Goal: Obtain resource: Obtain resource

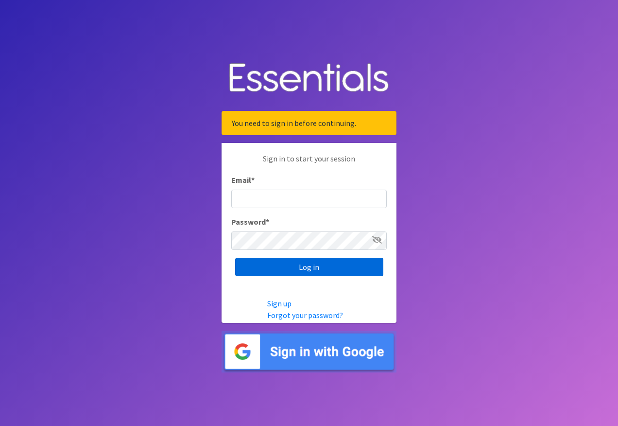
type input "[EMAIL_ADDRESS][DOMAIN_NAME]"
click at [281, 265] on input "Log in" at bounding box center [309, 267] width 148 height 18
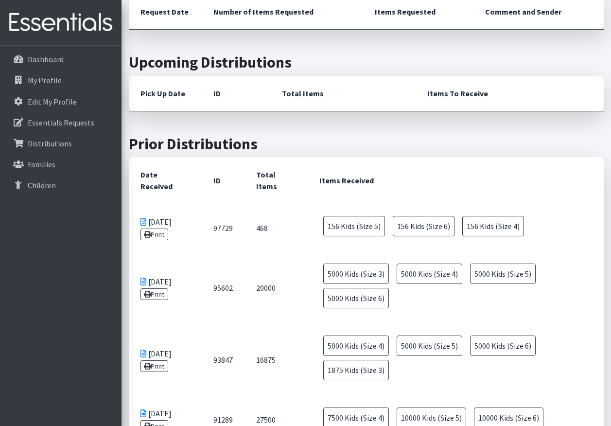
scroll to position [334, 0]
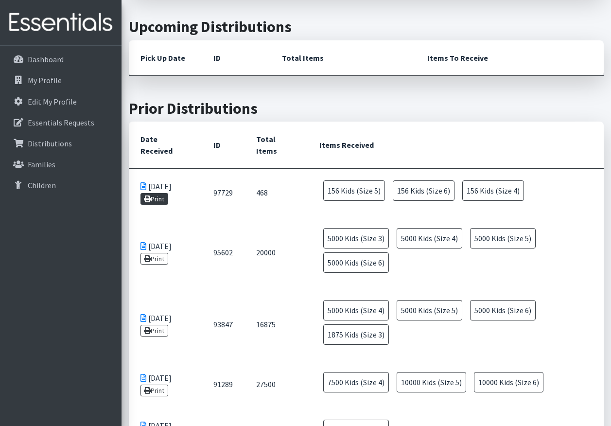
click at [152, 199] on link "Print" at bounding box center [154, 199] width 28 height 12
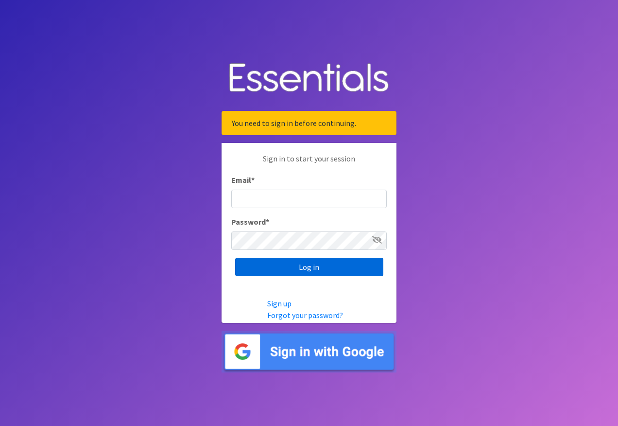
type input "[EMAIL_ADDRESS][DOMAIN_NAME]"
click at [288, 269] on input "Log in" at bounding box center [309, 267] width 148 height 18
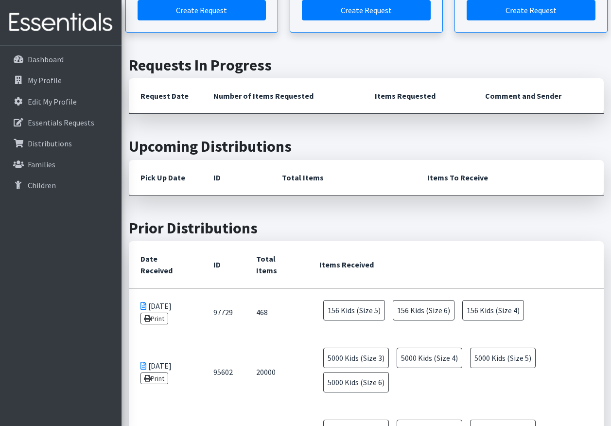
scroll to position [267, 0]
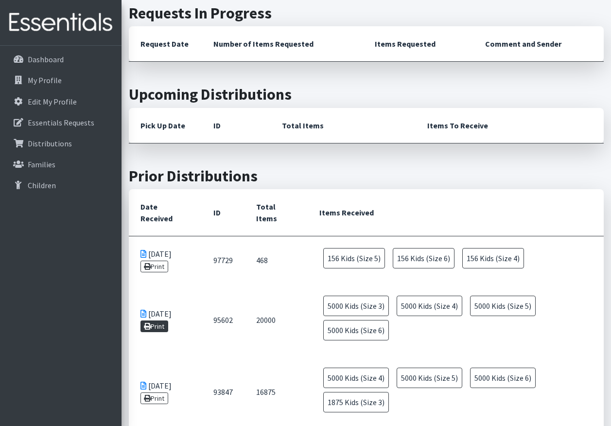
click at [154, 326] on link "Print" at bounding box center [154, 326] width 28 height 12
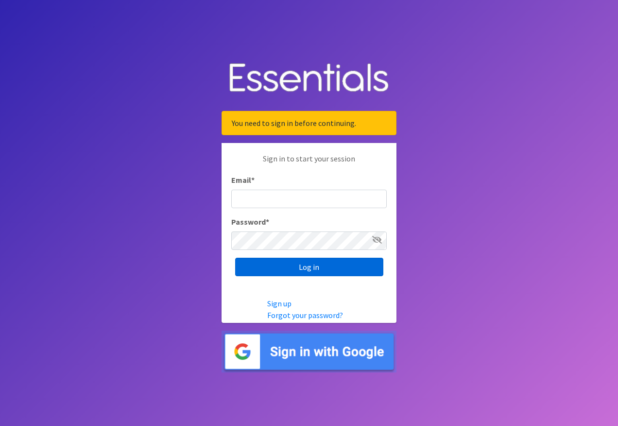
type input "[EMAIL_ADDRESS][DOMAIN_NAME]"
click at [278, 263] on input "Log in" at bounding box center [309, 267] width 148 height 18
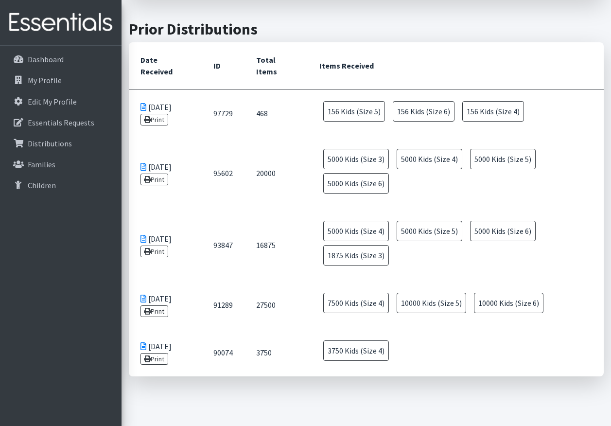
scroll to position [415, 0]
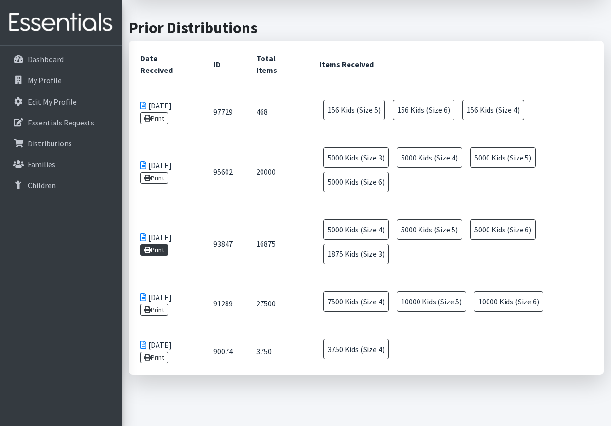
click at [153, 247] on link "Print" at bounding box center [154, 250] width 28 height 12
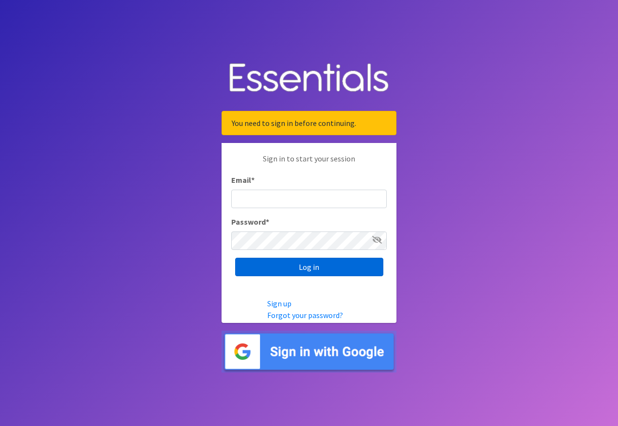
type input "[EMAIL_ADDRESS][DOMAIN_NAME]"
click at [266, 267] on input "Log in" at bounding box center [309, 267] width 148 height 18
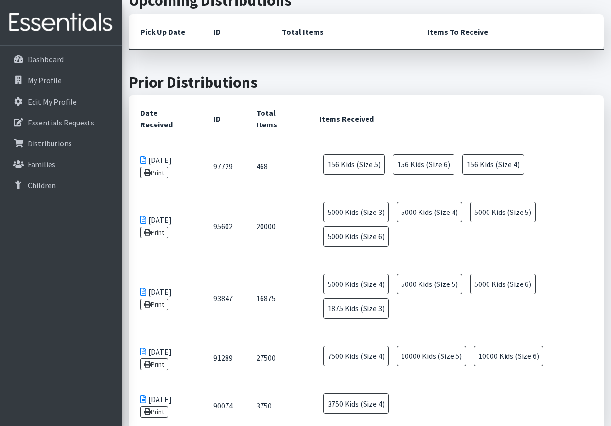
scroll to position [388, 0]
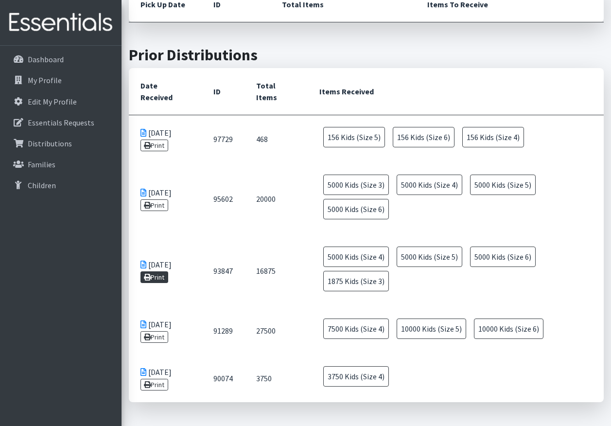
click at [159, 276] on link "Print" at bounding box center [154, 277] width 28 height 12
click at [157, 334] on link "Print" at bounding box center [154, 337] width 28 height 12
click at [148, 382] on icon at bounding box center [147, 384] width 7 height 7
